Goal: Check status

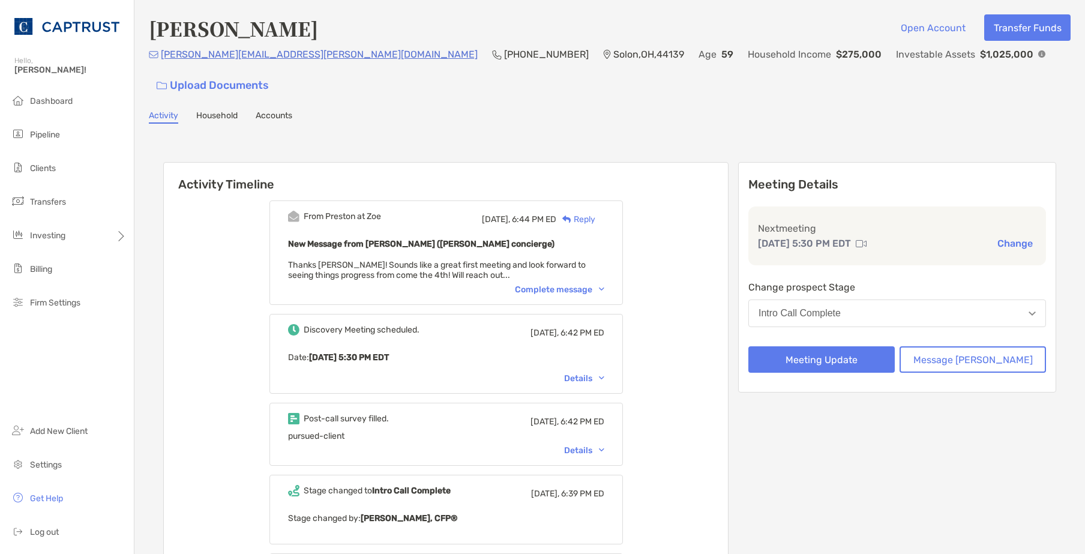
click at [881, 98] on div "Mary MacDougall Open Account Transfer Funds mary.f.macdougall@gmail.com (216) 9…" at bounding box center [609, 502] width 950 height 1005
